Goal: Communication & Community: Participate in discussion

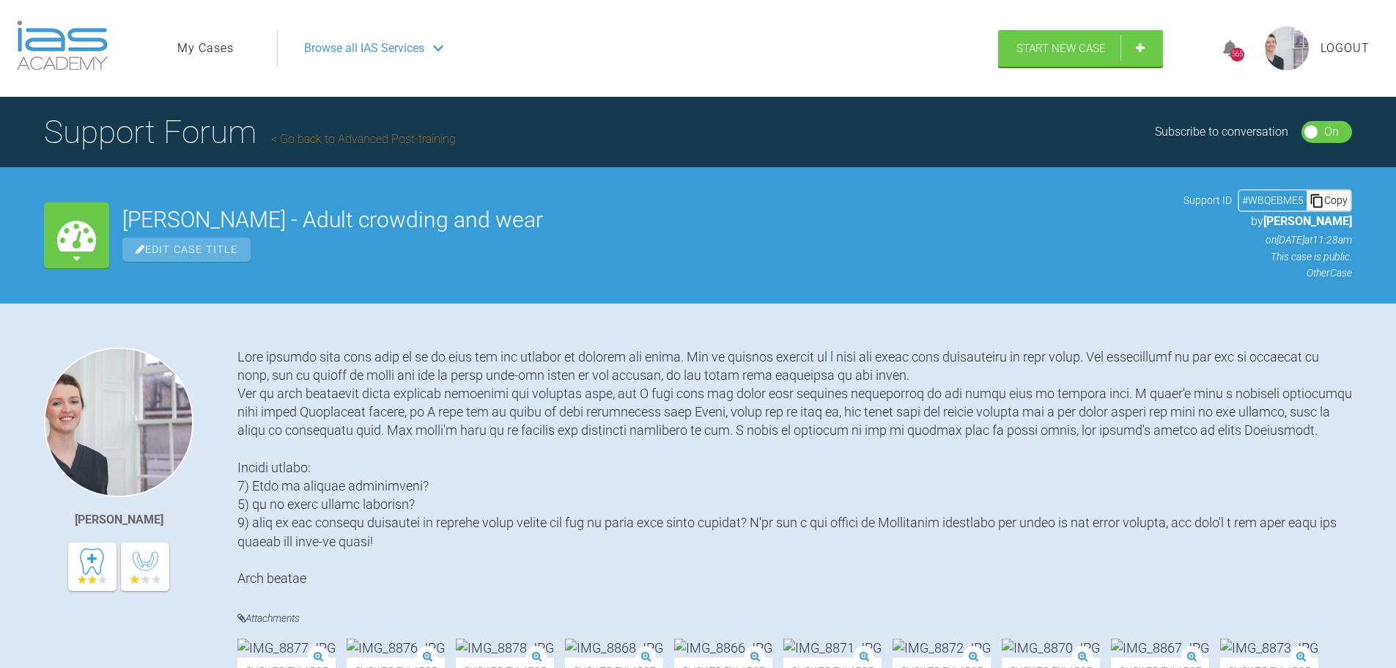
click at [351, 140] on link "Go back to Advanced Post-training" at bounding box center [363, 139] width 185 height 14
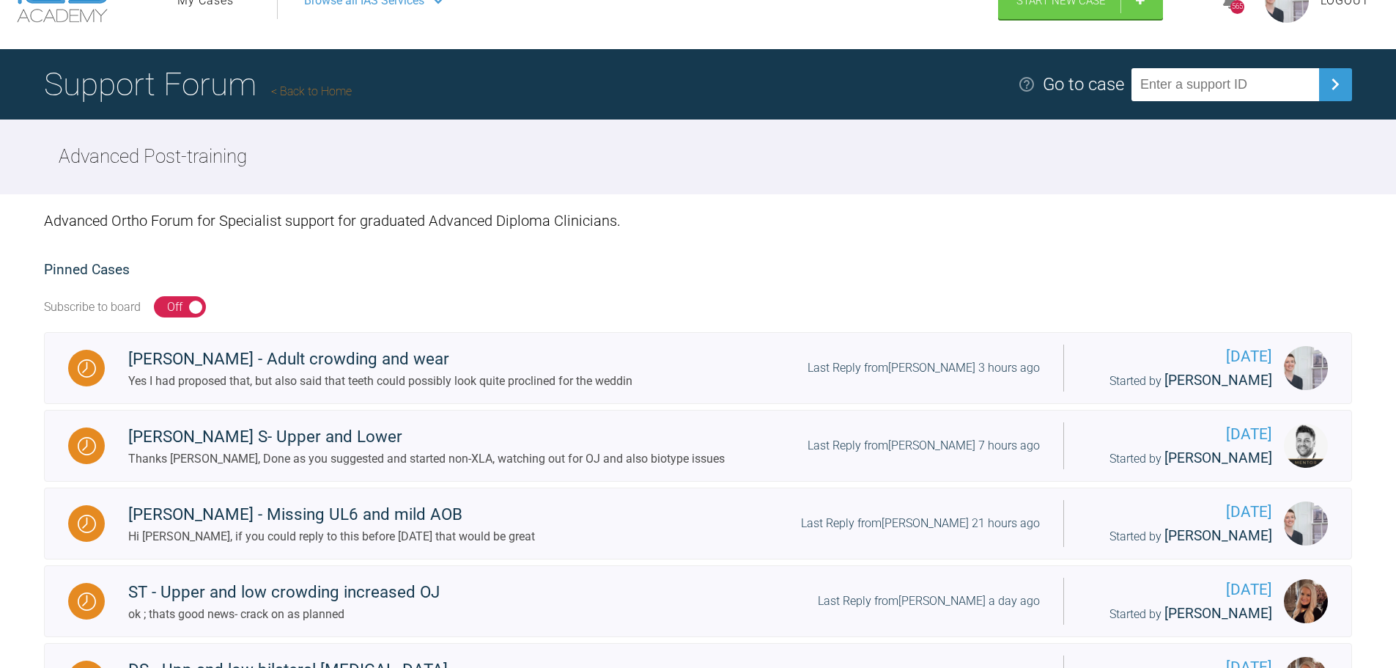
scroll to position [73, 0]
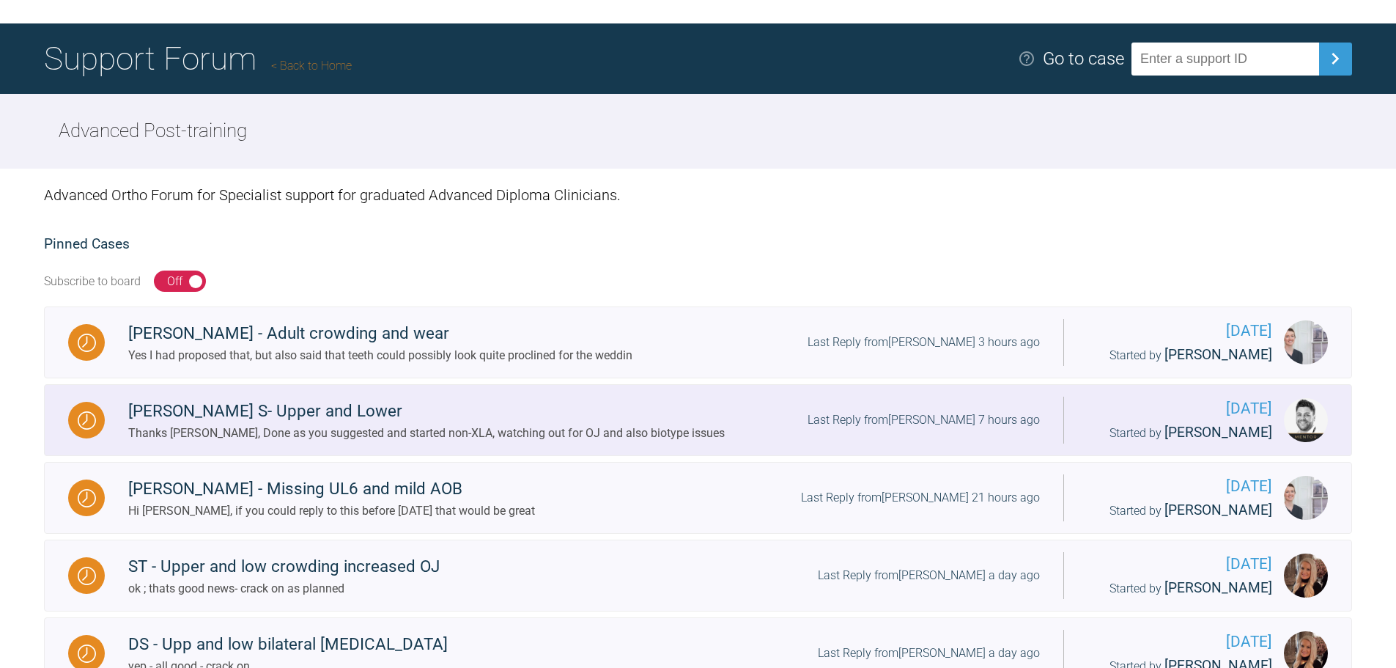
click at [507, 424] on div "Thanks [PERSON_NAME], Done as you suggested and started non-XLA, watching out f…" at bounding box center [426, 433] width 597 height 19
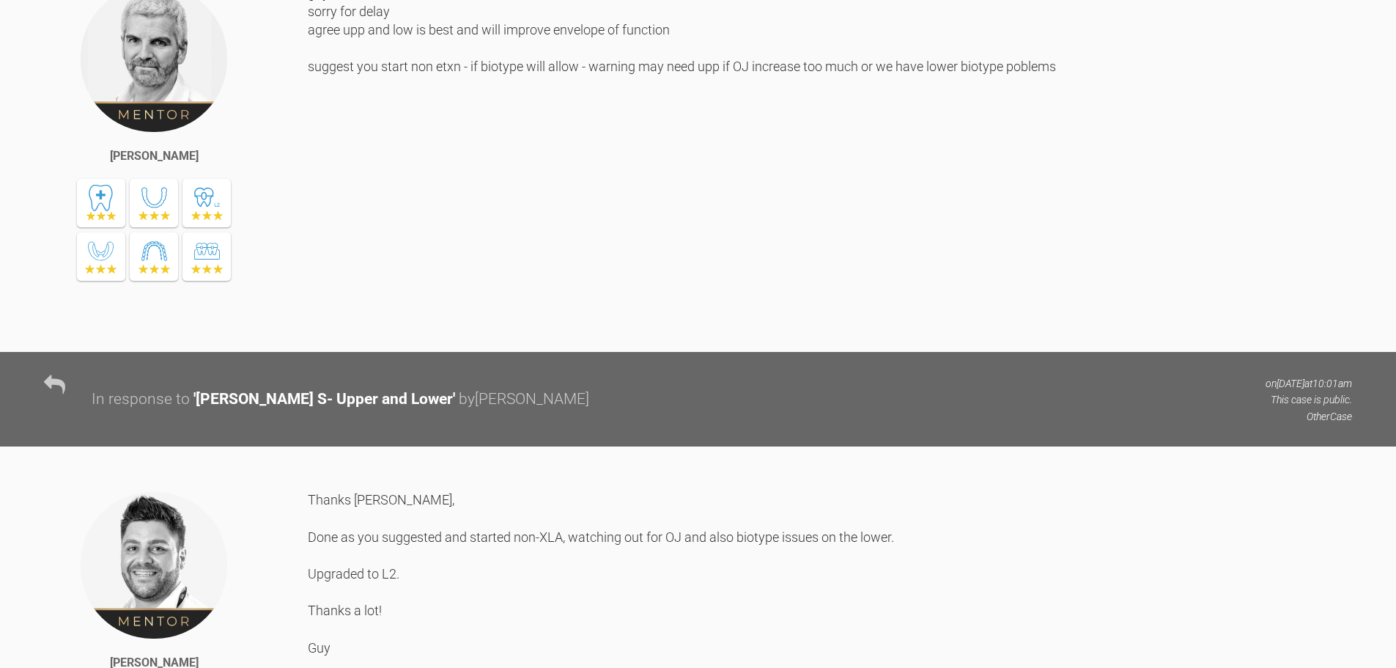
scroll to position [1134, 0]
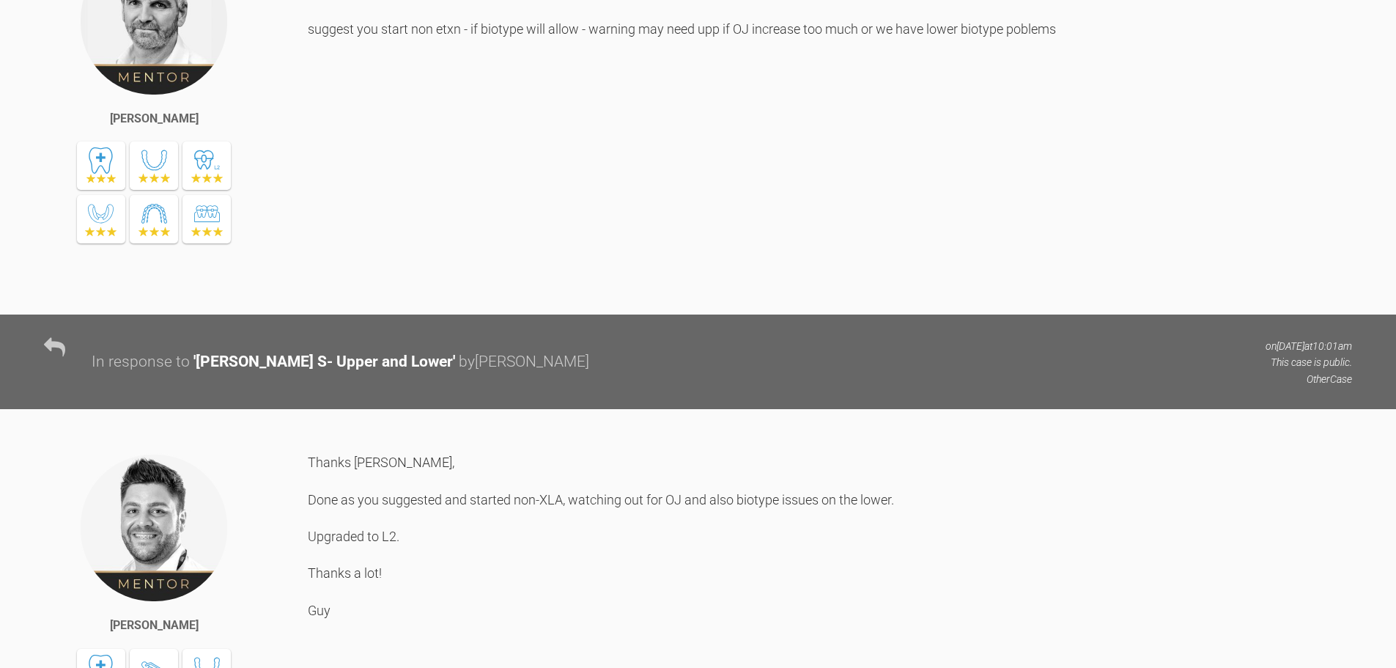
scroll to position [73, 0]
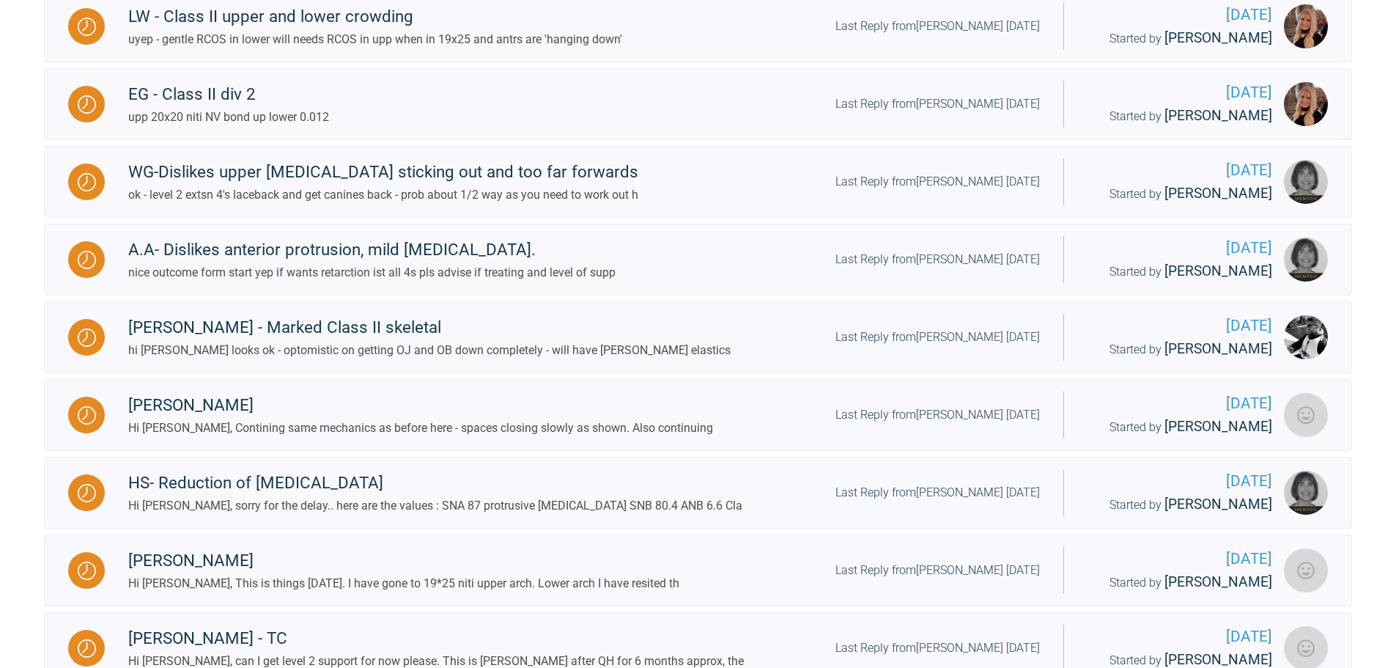
scroll to position [1026, 0]
